Goal: Information Seeking & Learning: Understand process/instructions

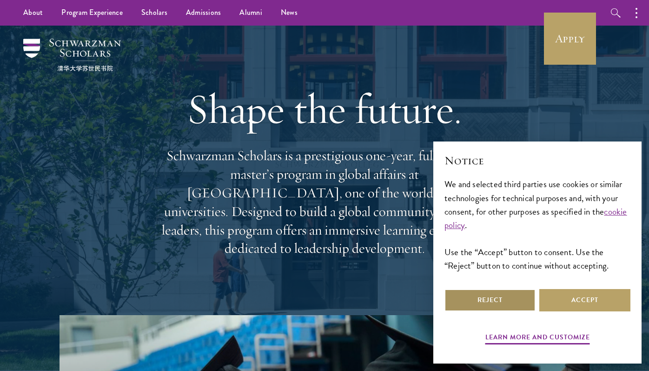
click at [505, 300] on button "Reject" at bounding box center [490, 300] width 91 height 22
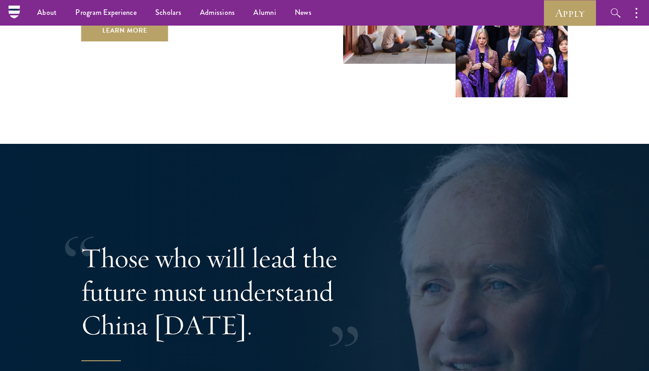
scroll to position [1588, 0]
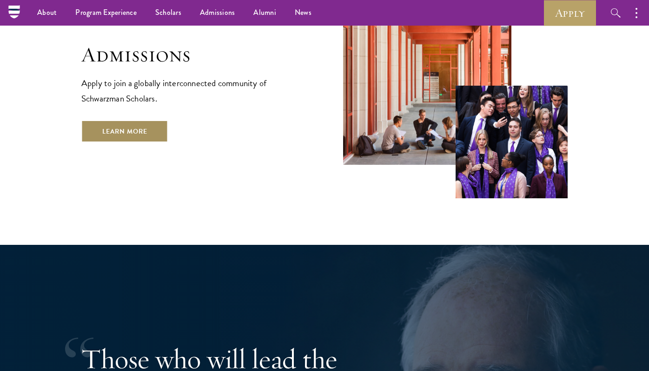
click at [154, 120] on link "Learn More" at bounding box center [124, 131] width 87 height 22
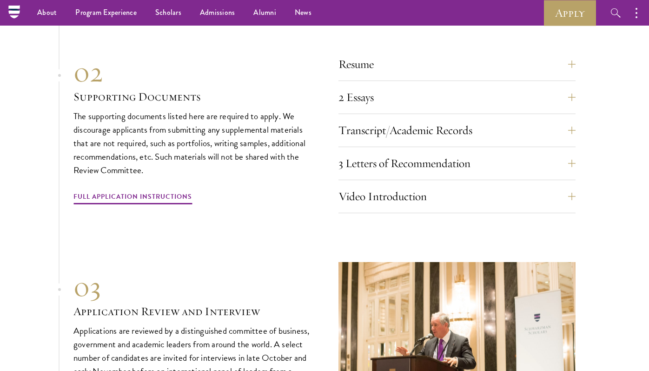
scroll to position [3179, 0]
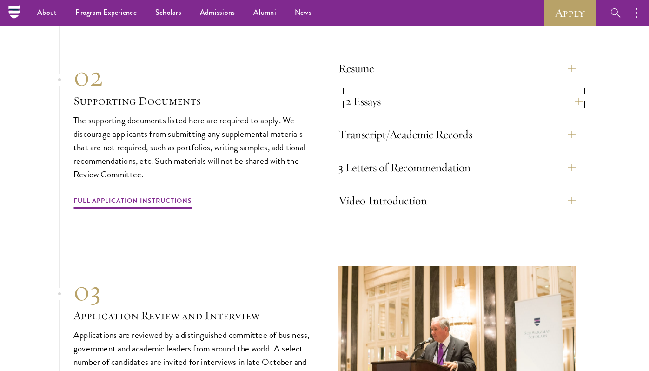
click at [565, 91] on button "2 Essays" at bounding box center [464, 101] width 237 height 22
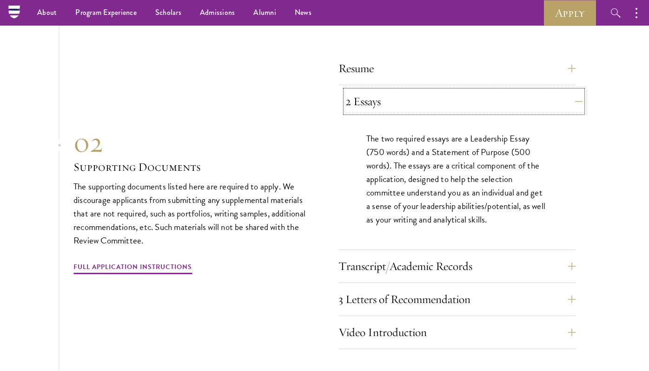
click at [565, 91] on button "2 Essays" at bounding box center [464, 101] width 237 height 22
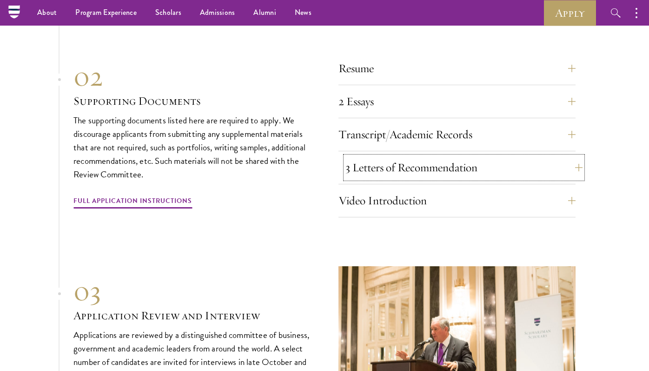
click at [525, 158] on button "3 Letters of Recommendation" at bounding box center [464, 167] width 237 height 22
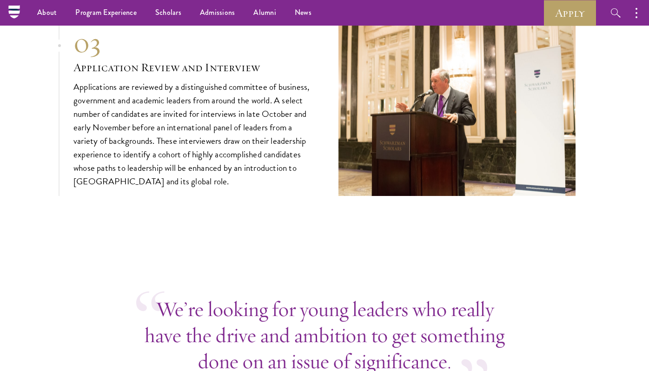
scroll to position [3530, 0]
